Goal: Information Seeking & Learning: Understand process/instructions

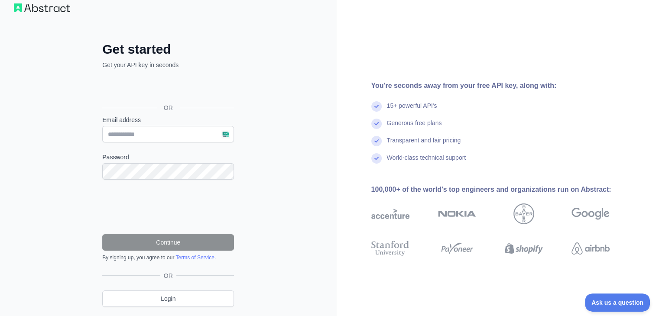
scroll to position [38, 0]
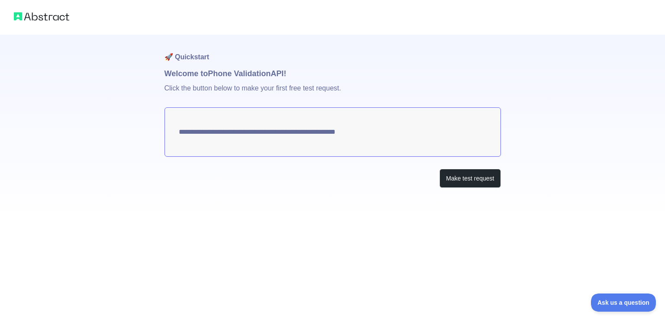
click at [402, 140] on textarea "**********" at bounding box center [333, 131] width 337 height 49
click at [454, 173] on button "Make test request" at bounding box center [470, 178] width 61 height 19
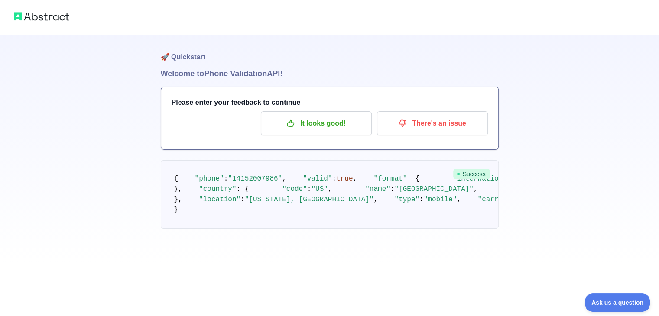
scroll to position [71, 0]
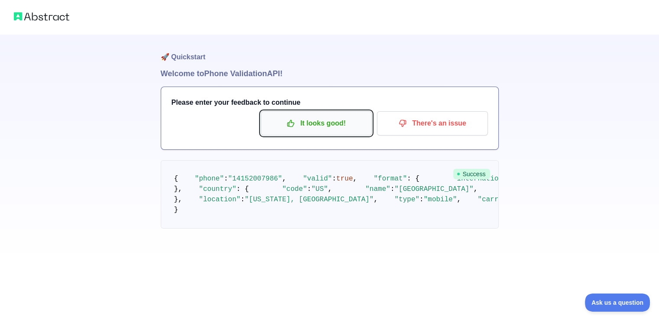
click at [347, 116] on p "It looks good!" at bounding box center [316, 123] width 98 height 15
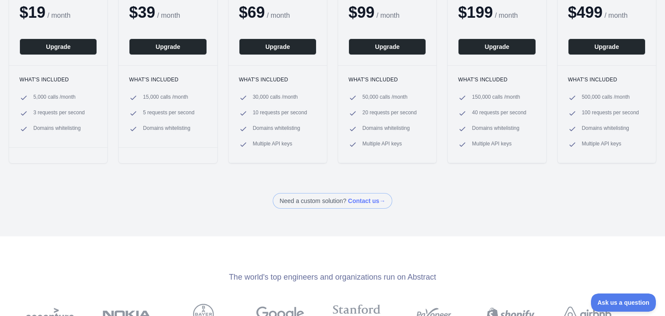
scroll to position [173, 0]
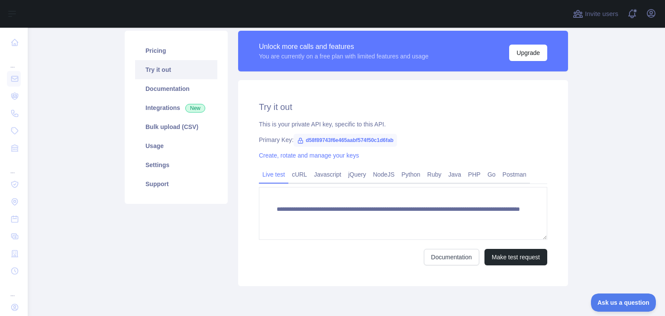
scroll to position [87, 0]
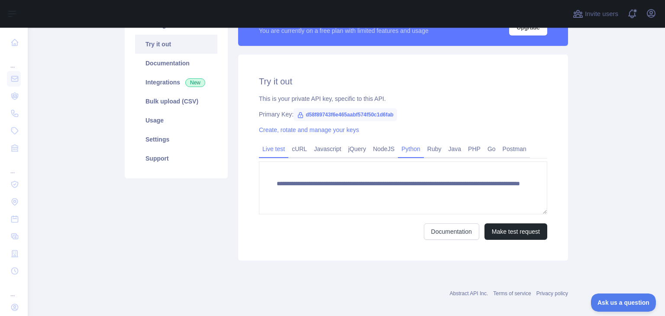
click at [404, 148] on link "Python" at bounding box center [411, 149] width 26 height 14
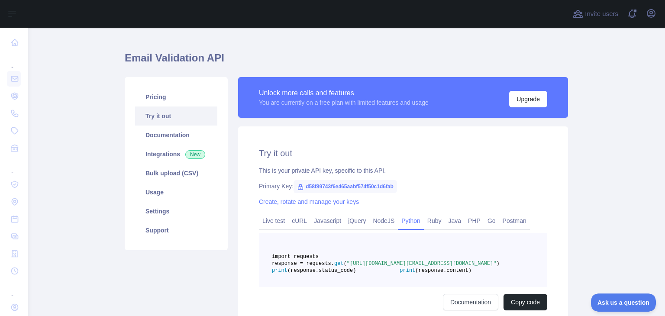
scroll to position [0, 0]
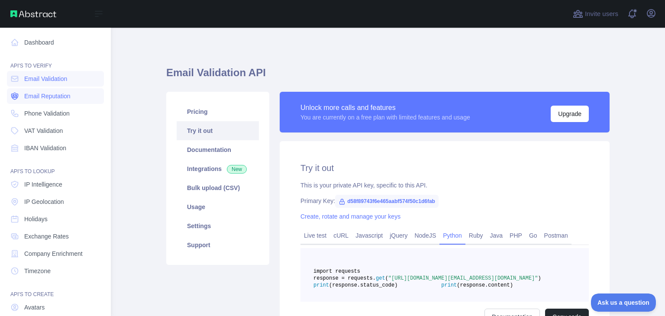
click at [36, 95] on span "Email Reputation" at bounding box center [47, 96] width 46 height 9
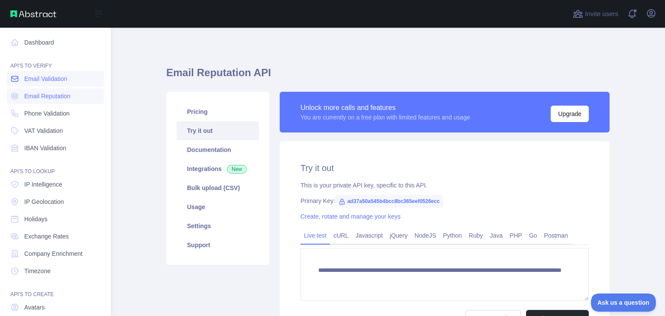
click at [52, 73] on link "Email Validation" at bounding box center [55, 79] width 97 height 16
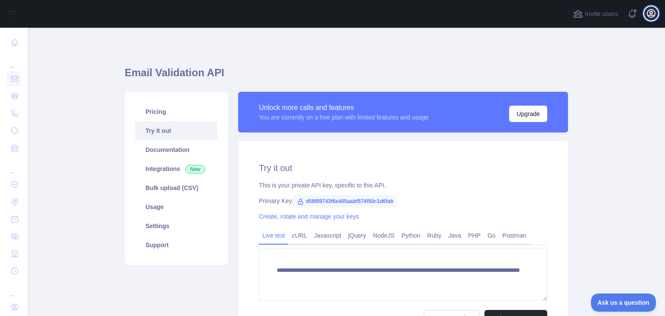
click at [650, 10] on icon "button" at bounding box center [652, 14] width 8 height 8
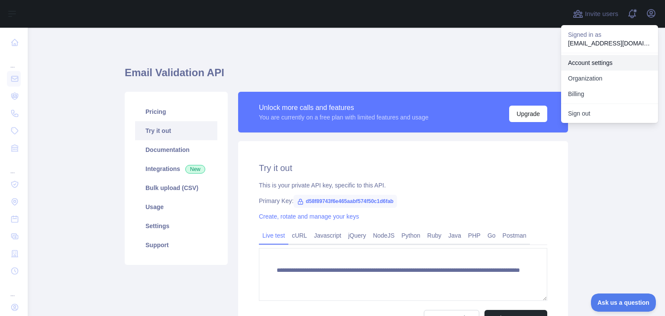
click at [600, 68] on link "Account settings" at bounding box center [609, 63] width 97 height 16
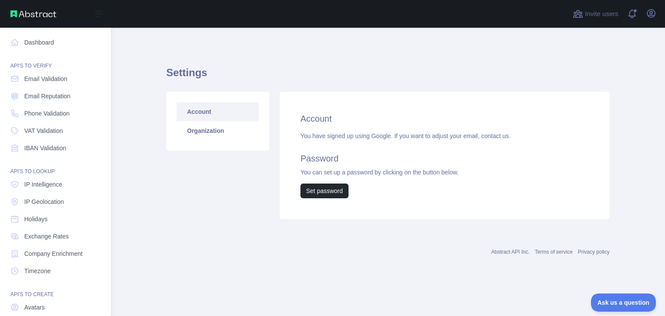
click at [41, 51] on nav "Dashboard API'S TO VERIFY Email Validation Email Reputation Phone Validation VA…" at bounding box center [55, 198] width 97 height 340
click at [45, 45] on link "Dashboard" at bounding box center [55, 43] width 97 height 16
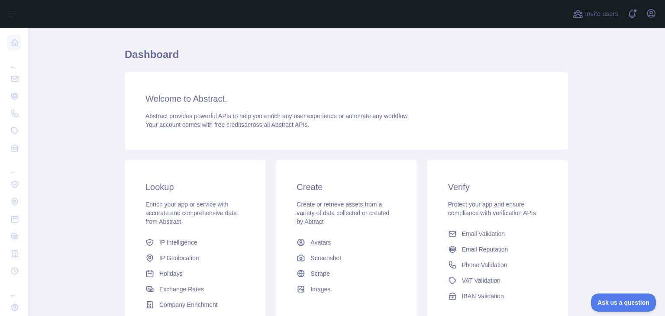
scroll to position [87, 0]
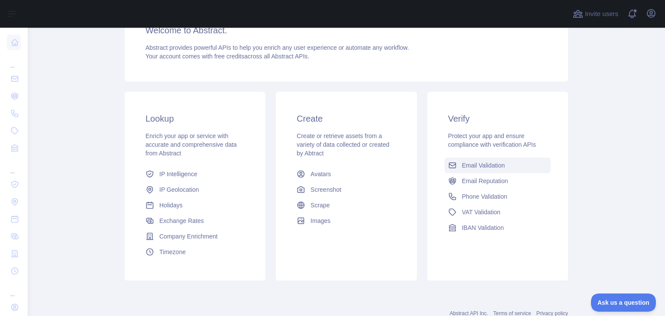
click at [475, 160] on link "Email Validation" at bounding box center [498, 166] width 106 height 16
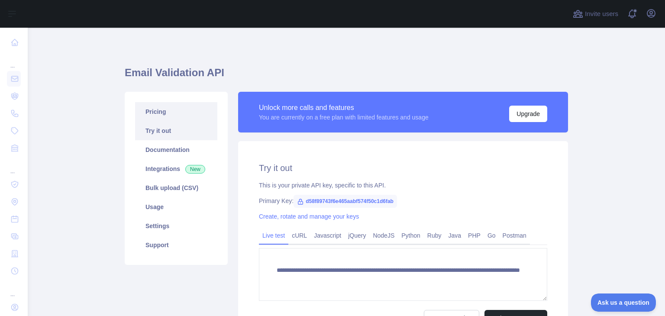
click at [164, 115] on link "Pricing" at bounding box center [176, 111] width 82 height 19
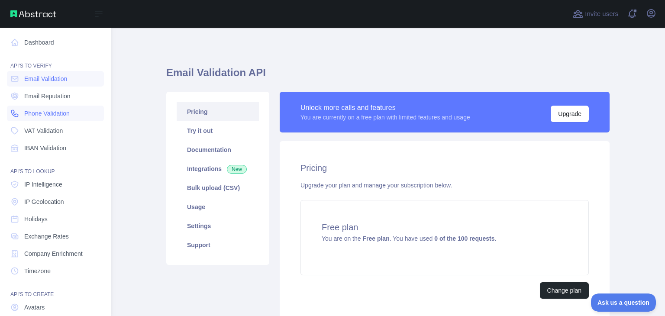
click at [45, 115] on span "Phone Validation" at bounding box center [46, 113] width 45 height 9
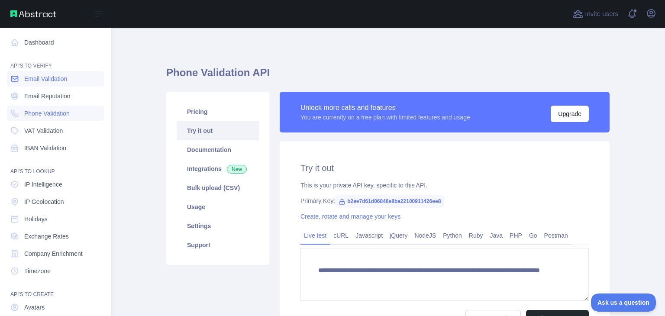
click at [21, 77] on link "Email Validation" at bounding box center [55, 79] width 97 height 16
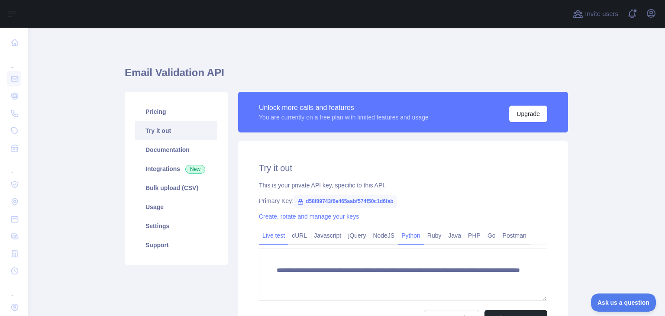
click at [412, 237] on link "Python" at bounding box center [411, 236] width 26 height 14
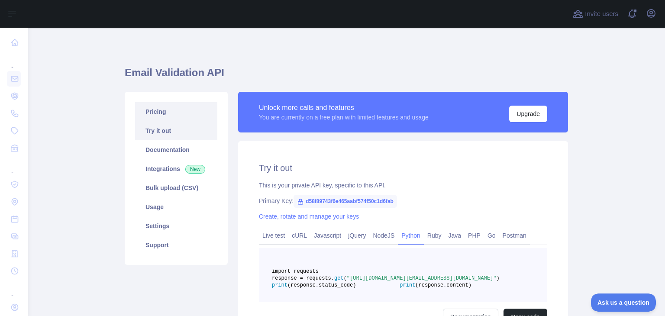
click at [180, 117] on link "Pricing" at bounding box center [176, 111] width 82 height 19
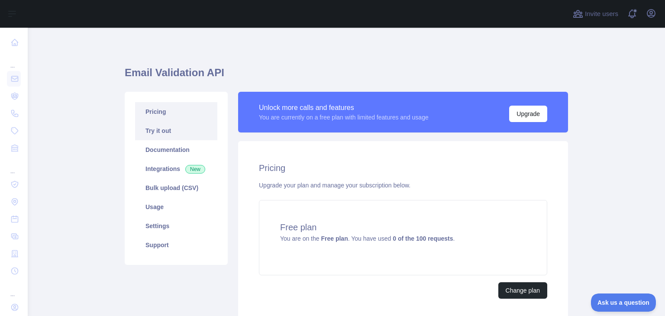
click at [176, 131] on link "Try it out" at bounding box center [176, 130] width 82 height 19
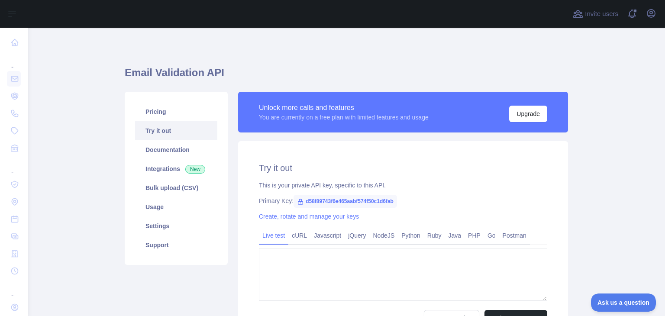
type textarea "**********"
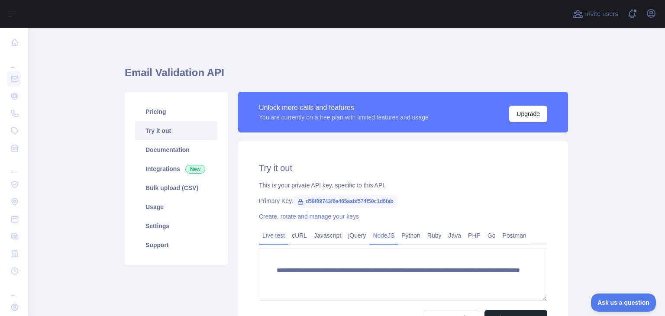
click at [389, 237] on link "NodeJS" at bounding box center [384, 236] width 29 height 14
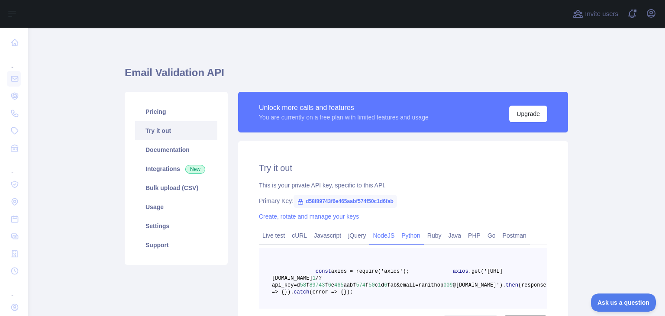
click at [402, 235] on link "Python" at bounding box center [411, 236] width 26 height 14
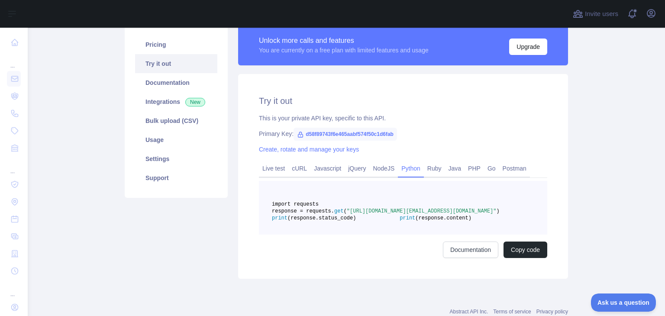
scroll to position [87, 0]
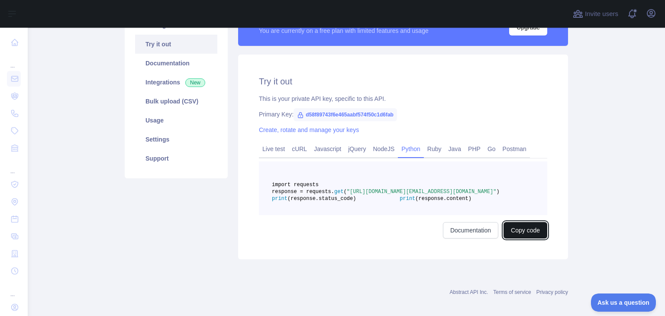
click at [522, 239] on button "Copy code" at bounding box center [526, 230] width 44 height 16
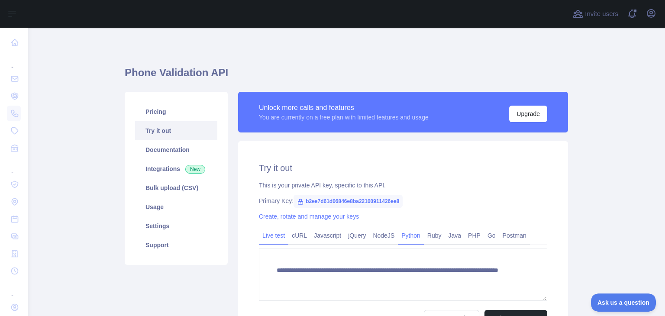
click at [418, 237] on link "Python" at bounding box center [411, 236] width 26 height 14
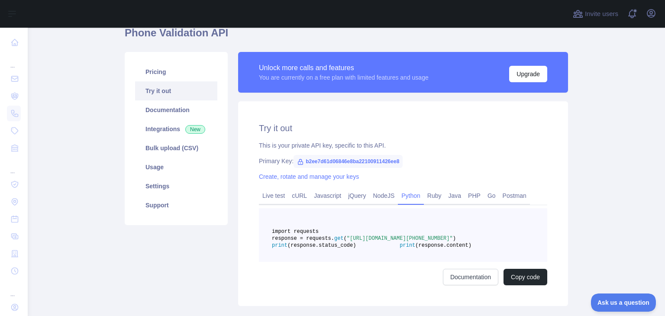
scroll to position [43, 0]
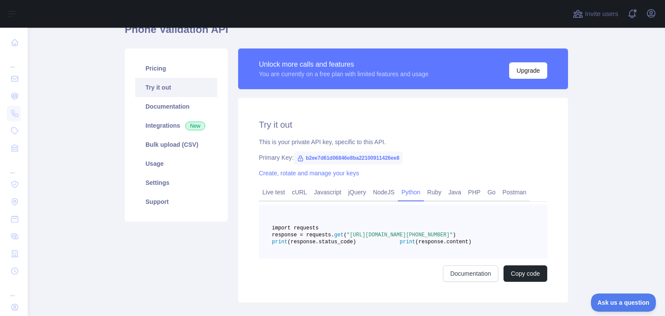
click at [404, 238] on span ""[URL][DOMAIN_NAME][PHONE_NUMBER]"" at bounding box center [400, 235] width 106 height 6
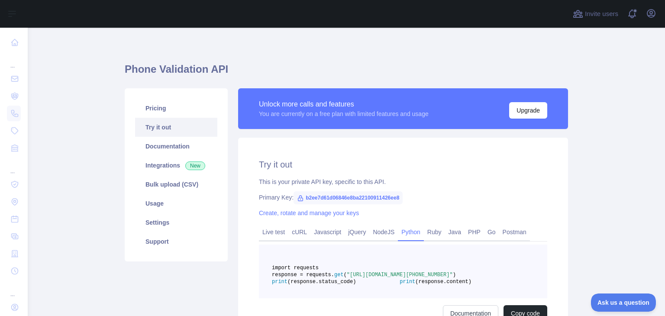
scroll to position [0, 0]
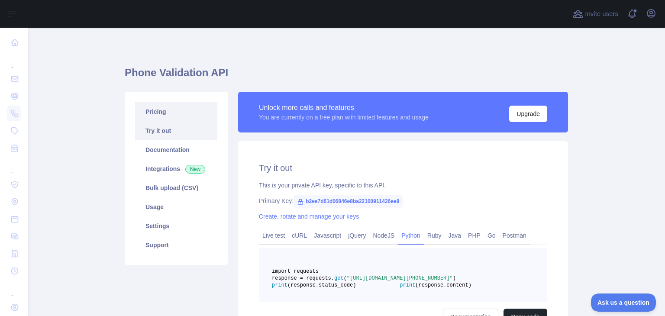
click at [159, 113] on link "Pricing" at bounding box center [176, 111] width 82 height 19
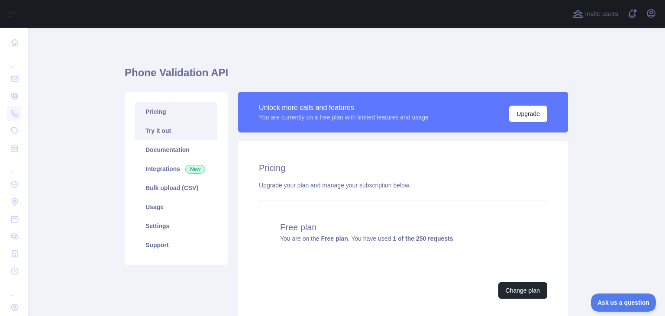
click at [176, 136] on link "Try it out" at bounding box center [176, 130] width 82 height 19
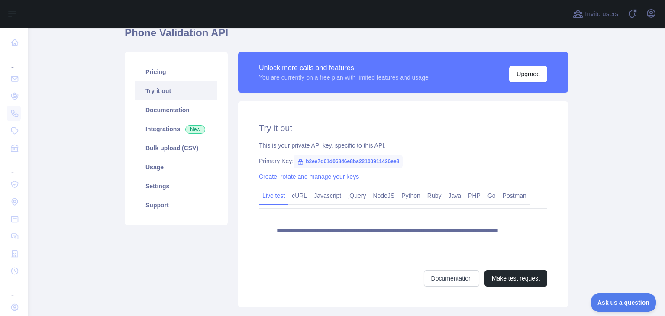
scroll to position [43, 0]
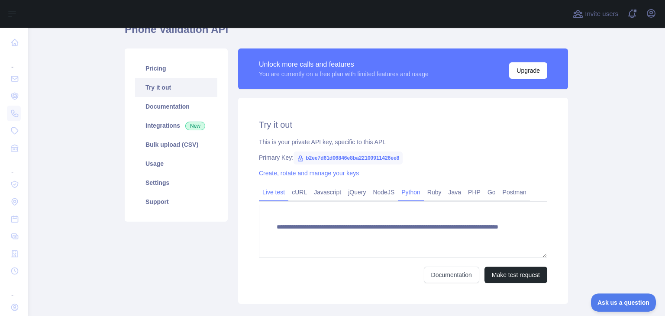
click at [400, 196] on link "Python" at bounding box center [411, 192] width 26 height 14
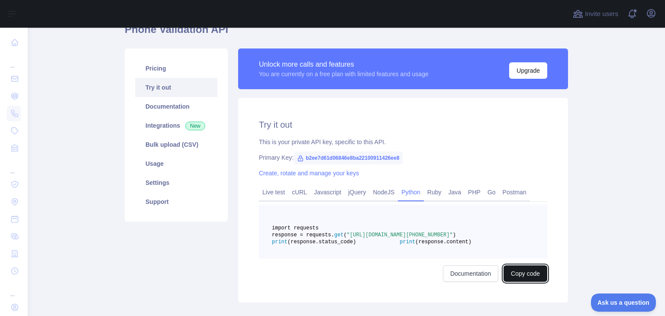
click at [515, 282] on button "Copy code" at bounding box center [526, 274] width 44 height 16
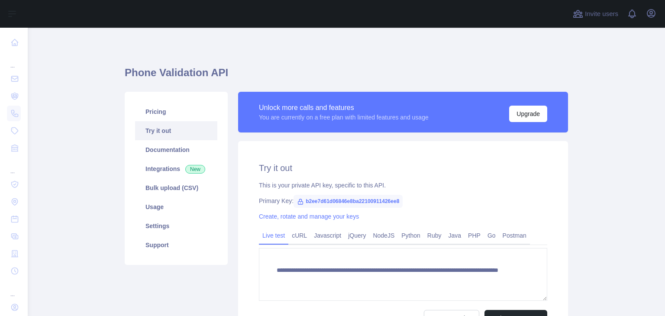
scroll to position [87, 0]
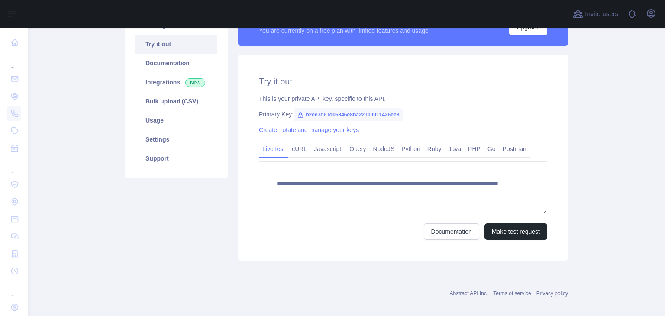
click at [347, 116] on span "b2ee7d61d06846e8ba22100911426ee8" at bounding box center [348, 114] width 109 height 13
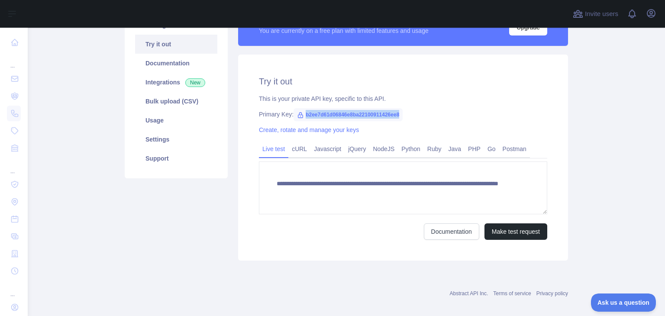
scroll to position [0, 0]
copy span "b2ee7d61d06846e8ba22100911426ee8"
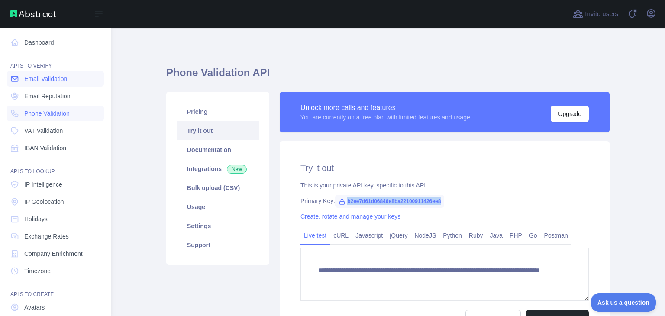
click at [45, 78] on span "Email Validation" at bounding box center [45, 79] width 43 height 9
click at [43, 79] on span "Email Validation" at bounding box center [45, 79] width 43 height 9
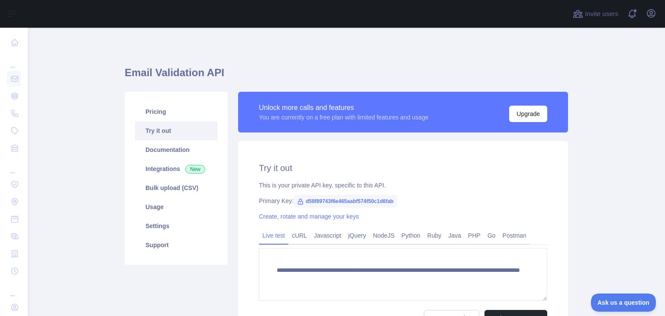
click at [345, 203] on span "d58f89743f6e465aabf574f50c1d6fab" at bounding box center [346, 201] width 104 height 13
copy span "d58f89743f6e465aabf574f50c1d6fab"
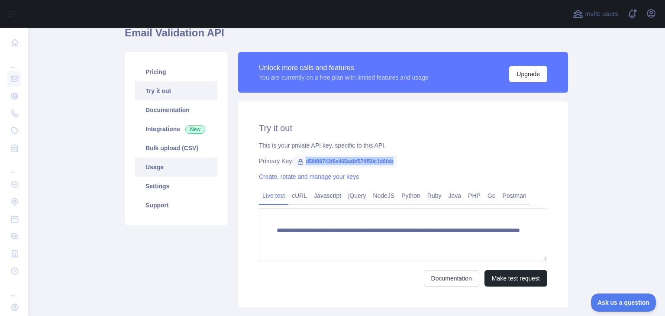
scroll to position [43, 0]
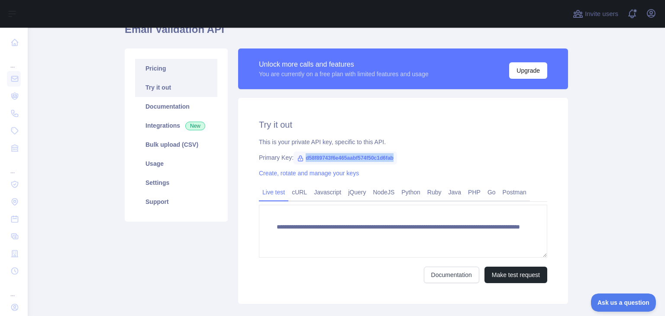
click at [180, 65] on link "Pricing" at bounding box center [176, 68] width 82 height 19
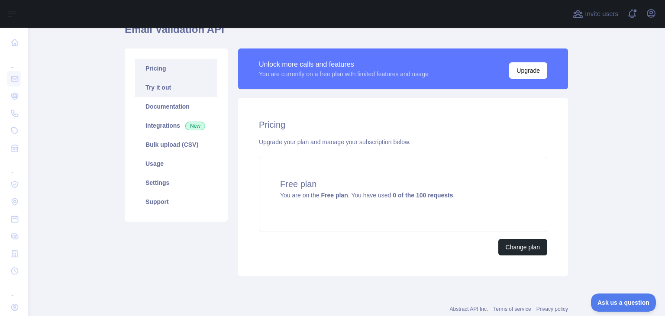
click at [176, 90] on link "Try it out" at bounding box center [176, 87] width 82 height 19
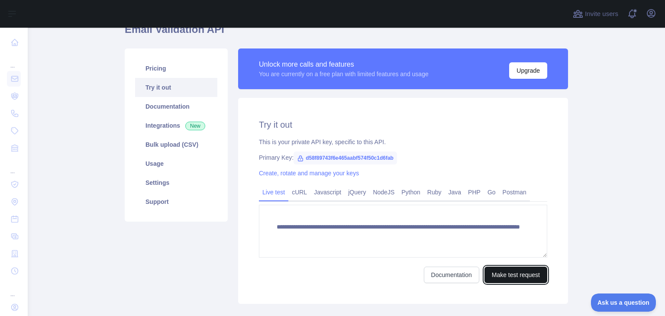
click at [501, 276] on button "Make test request" at bounding box center [516, 275] width 63 height 16
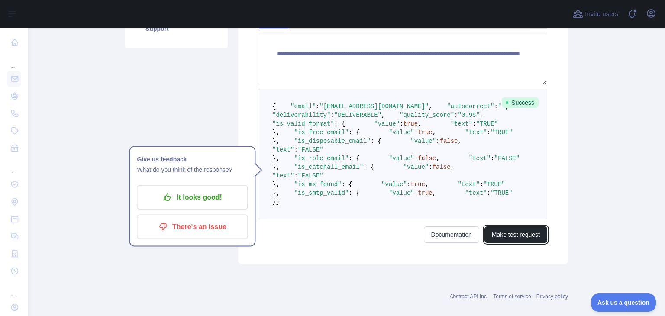
scroll to position [43, 0]
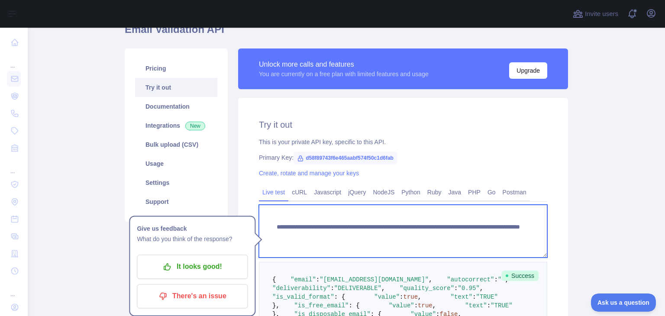
click at [442, 233] on textarea "**********" at bounding box center [403, 231] width 289 height 53
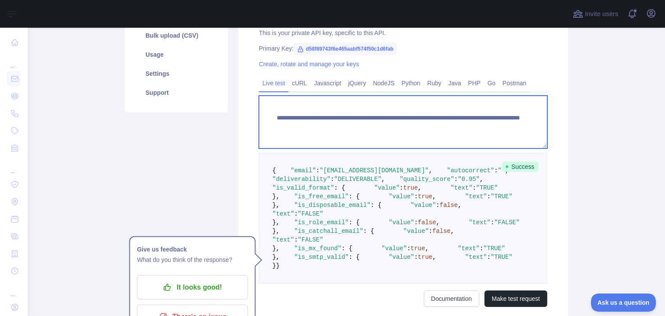
scroll to position [217, 0]
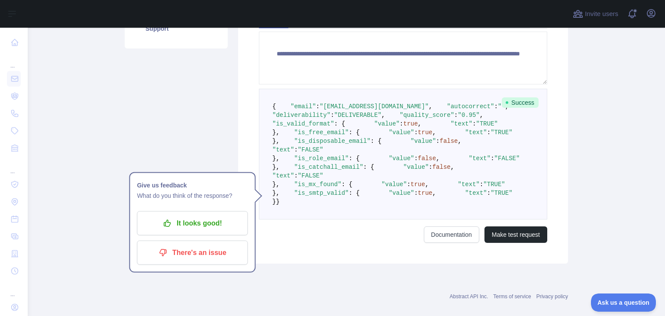
click at [433, 136] on span "," at bounding box center [434, 132] width 3 height 7
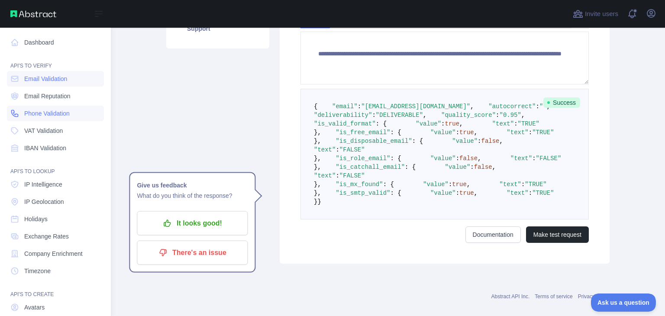
click at [43, 113] on span "Phone Validation" at bounding box center [46, 113] width 45 height 9
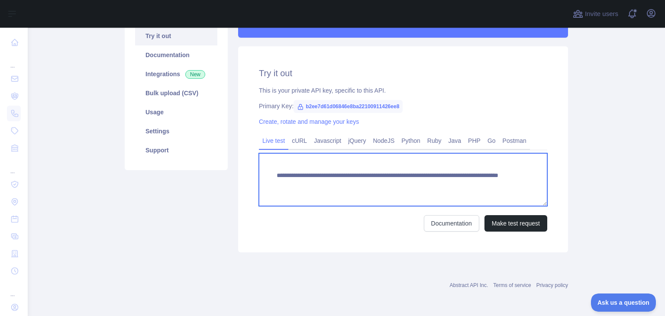
click at [421, 185] on textarea "**********" at bounding box center [403, 179] width 289 height 53
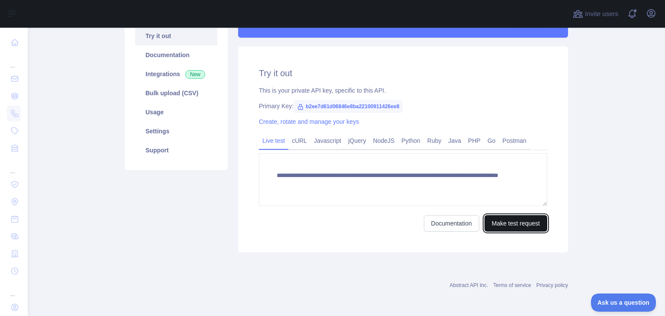
click at [505, 221] on button "Make test request" at bounding box center [516, 223] width 63 height 16
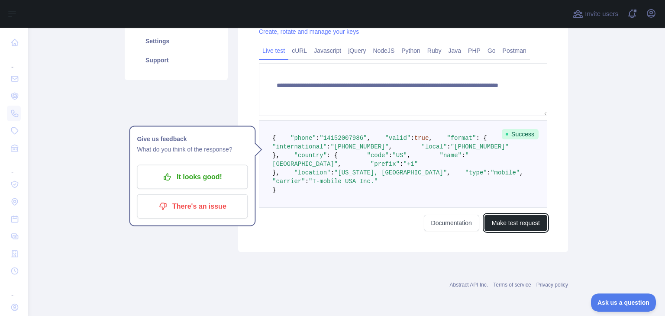
scroll to position [225, 0]
